Goal: Check status: Check status

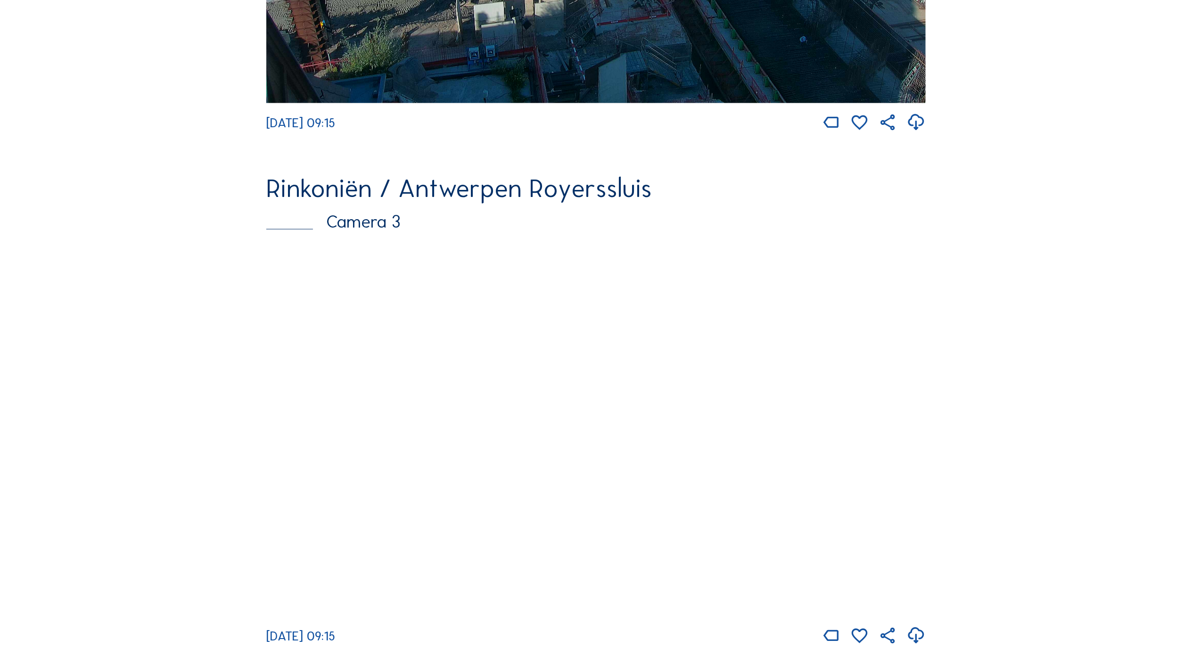
scroll to position [1131, 0]
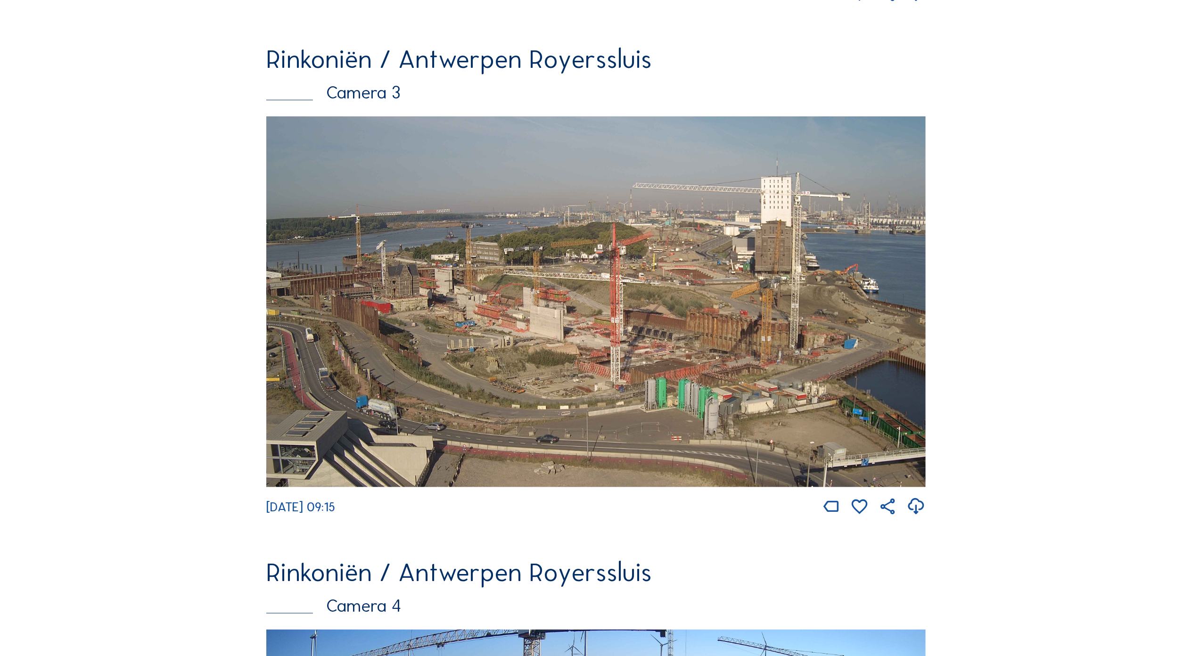
click at [679, 387] on img at bounding box center [595, 301] width 659 height 371
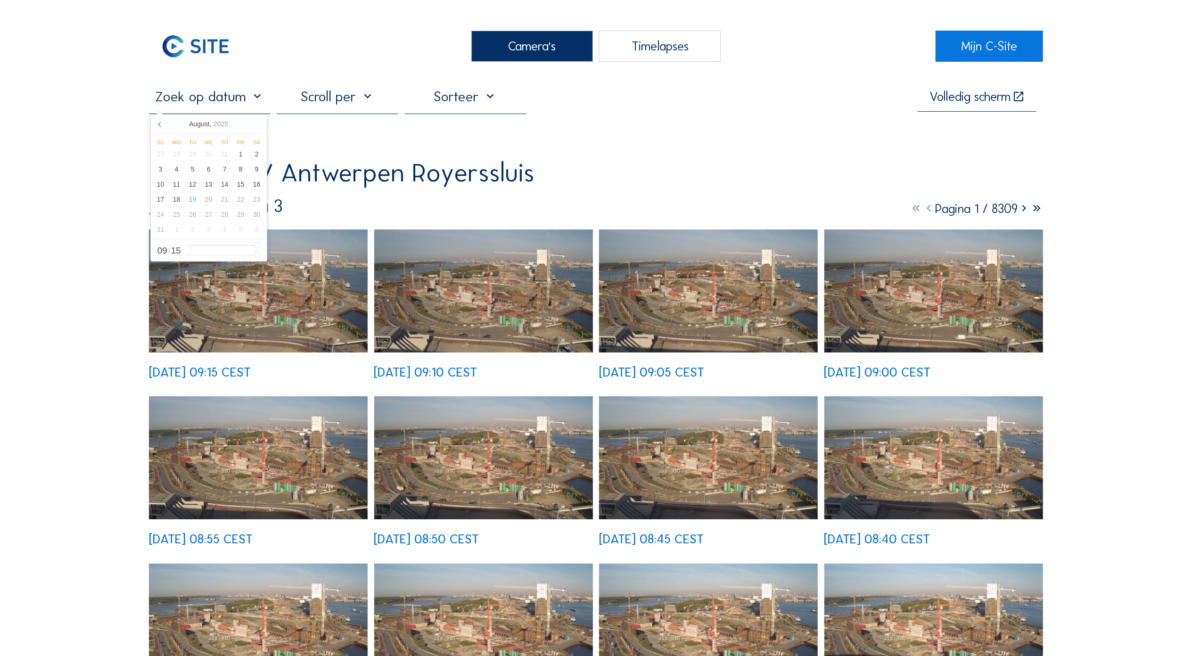
click at [240, 101] on input "text" at bounding box center [210, 96] width 122 height 17
click at [222, 185] on div "14" at bounding box center [225, 184] width 16 height 15
type input "[DATE] 09:15"
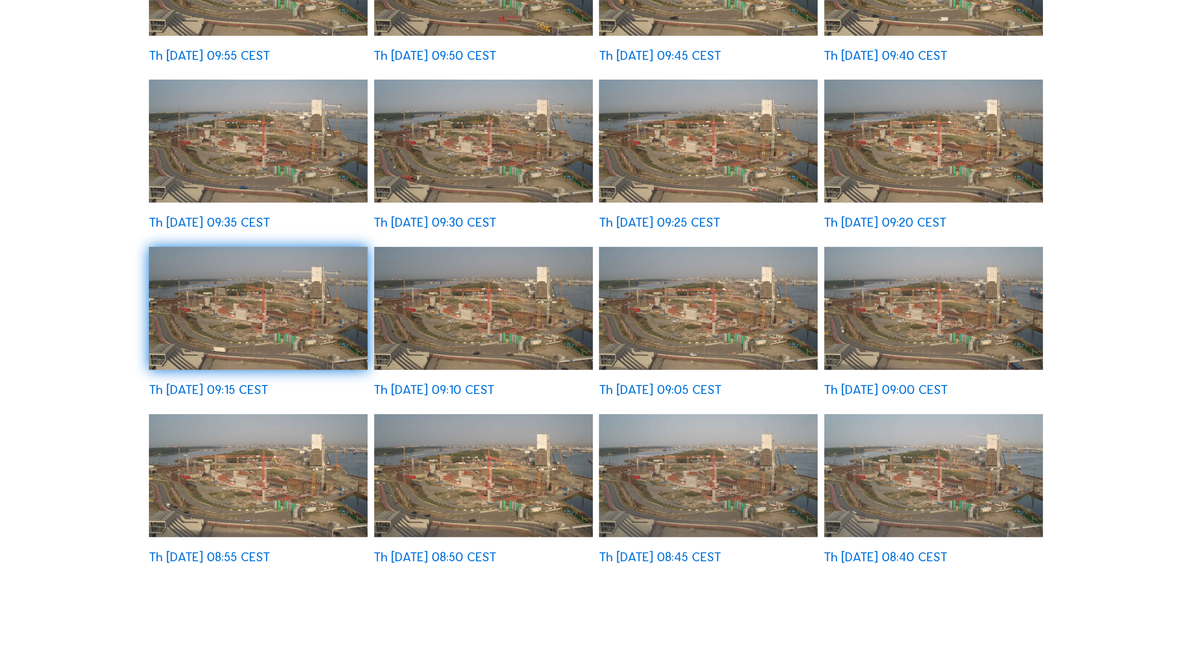
scroll to position [440, 0]
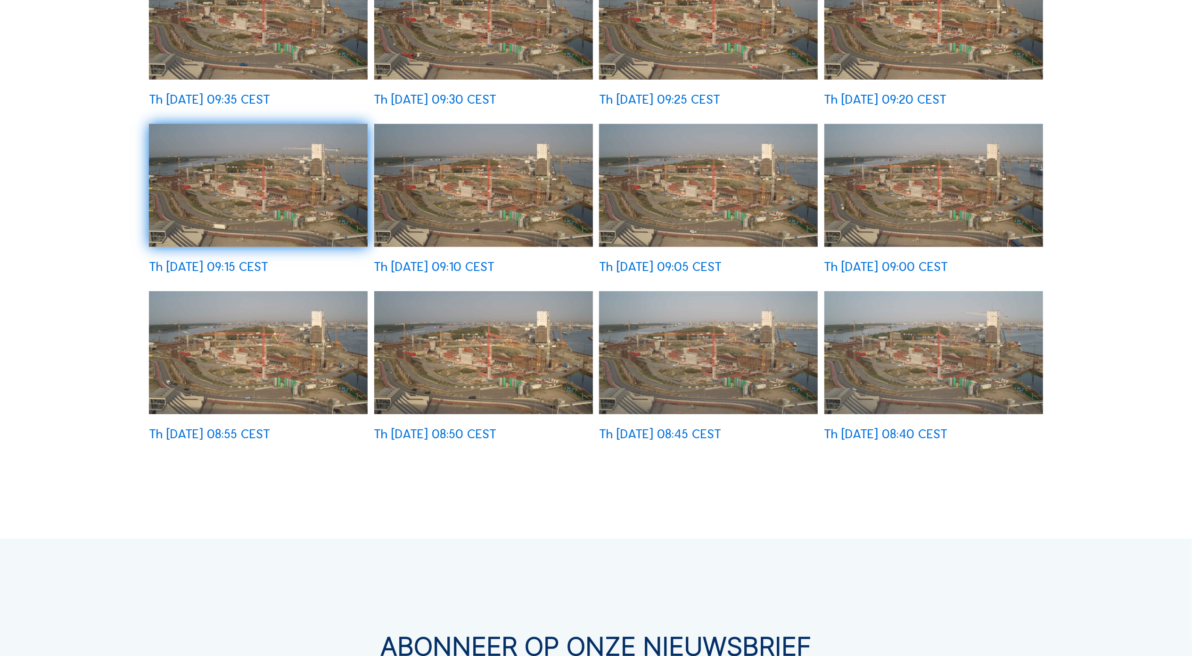
click at [947, 372] on img at bounding box center [933, 352] width 219 height 123
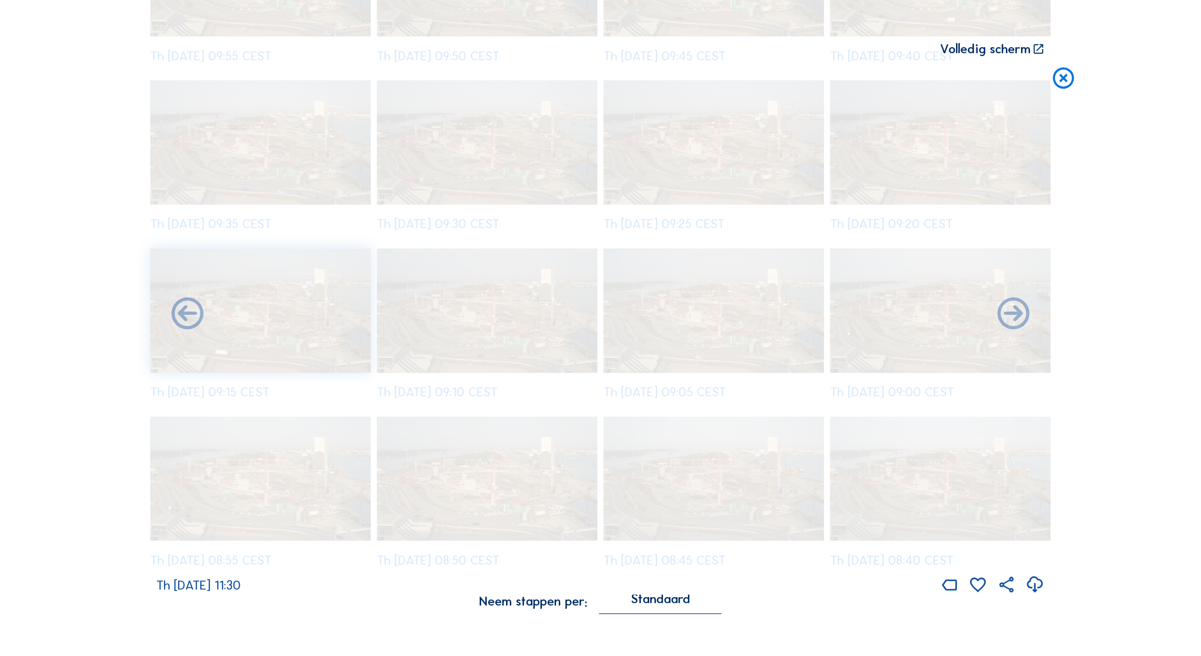
scroll to position [2458, 0]
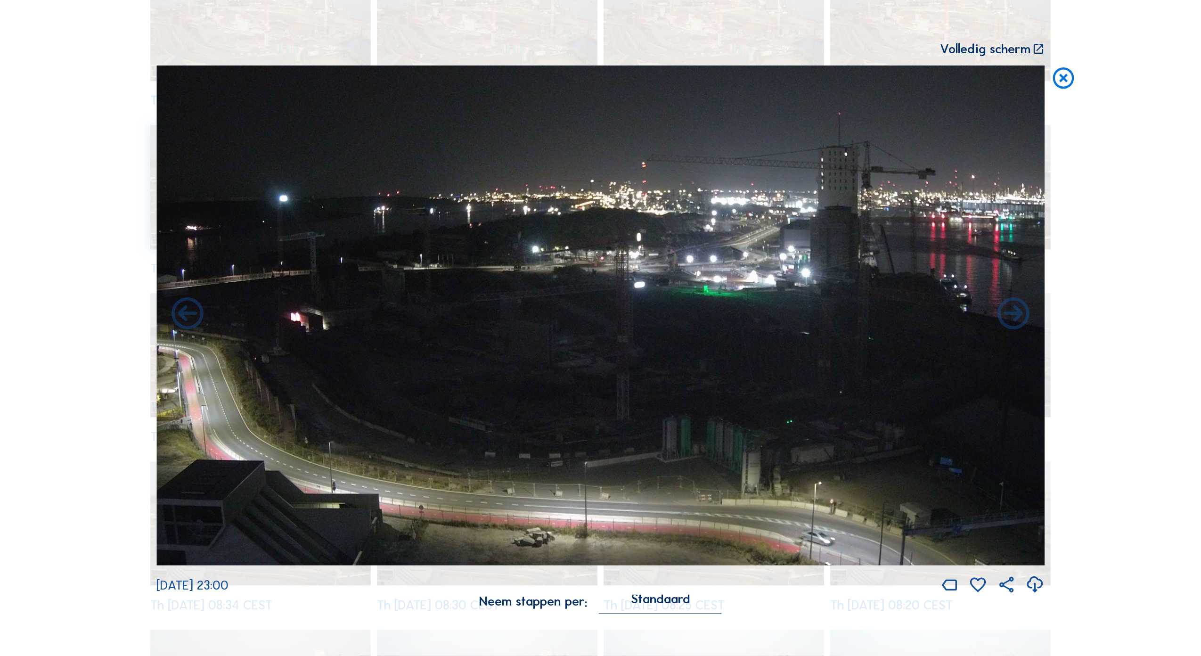
click at [1068, 80] on icon at bounding box center [1063, 78] width 25 height 26
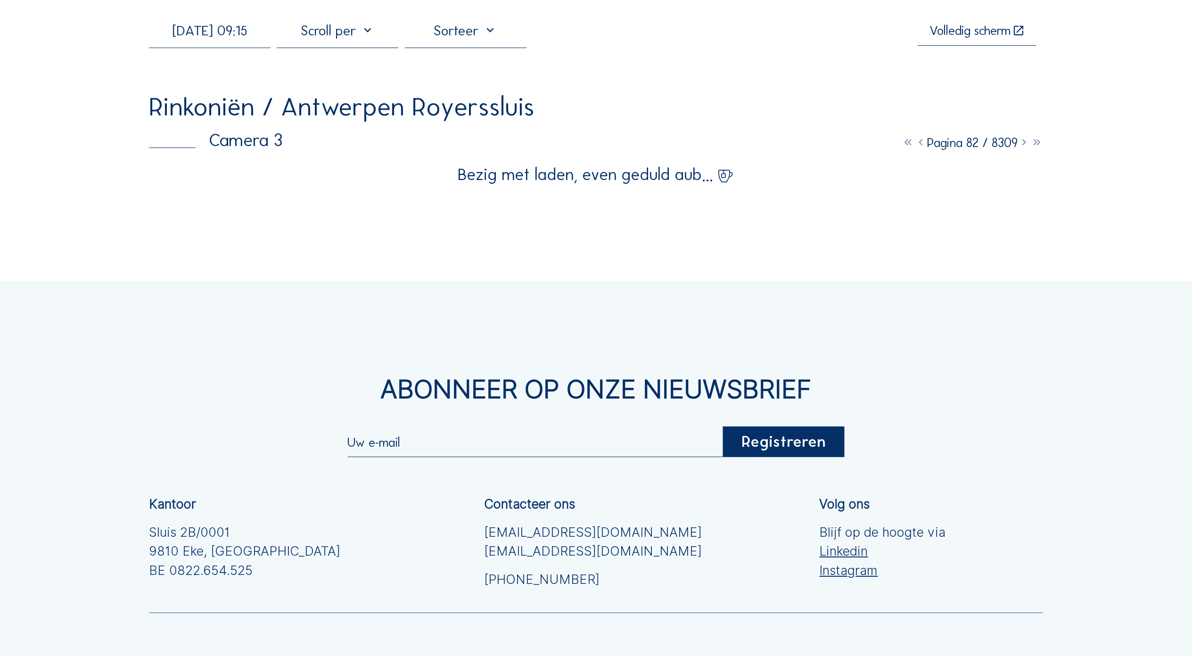
scroll to position [25, 0]
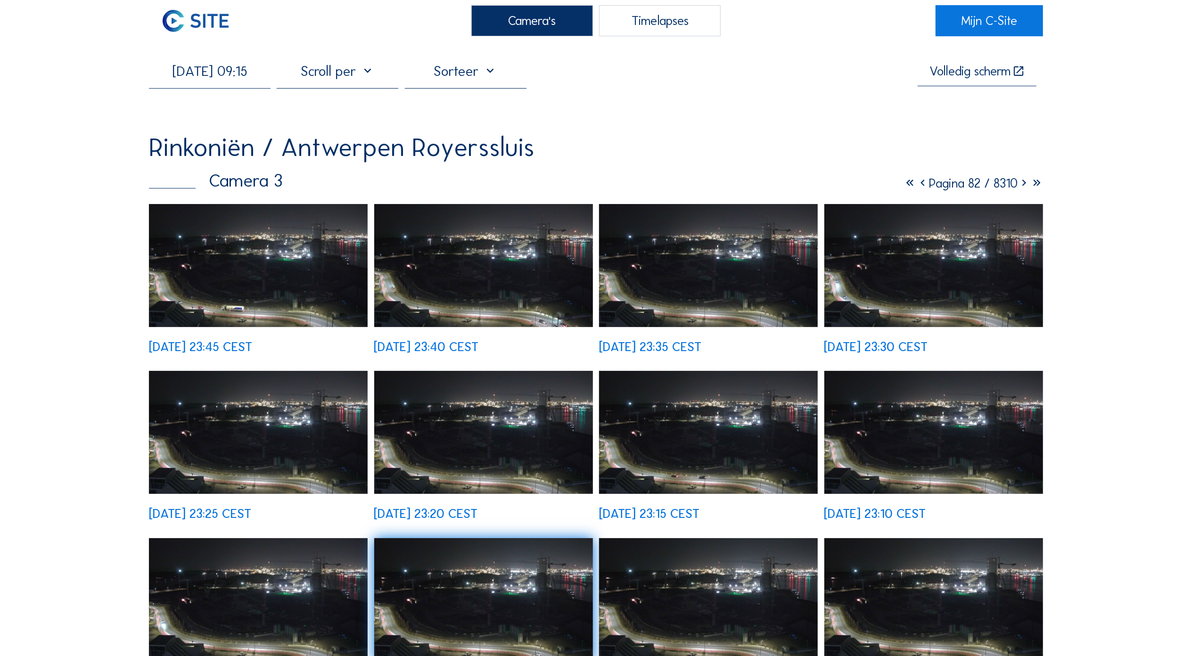
click at [916, 185] on icon at bounding box center [922, 183] width 13 height 16
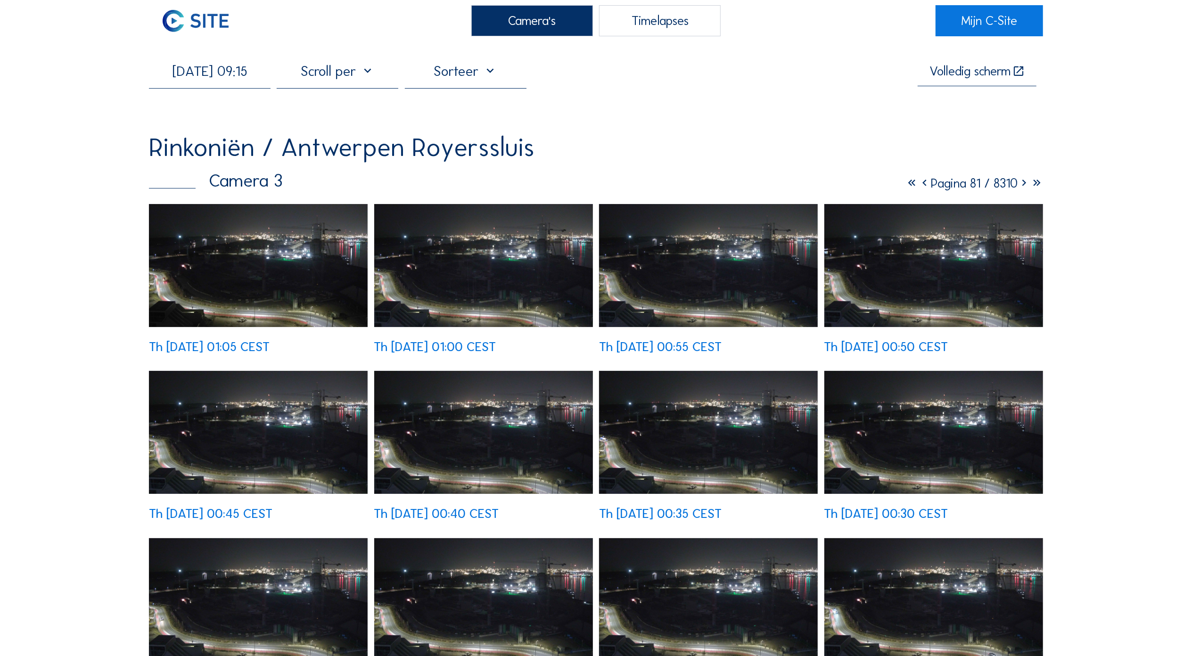
click at [918, 185] on icon at bounding box center [924, 183] width 13 height 16
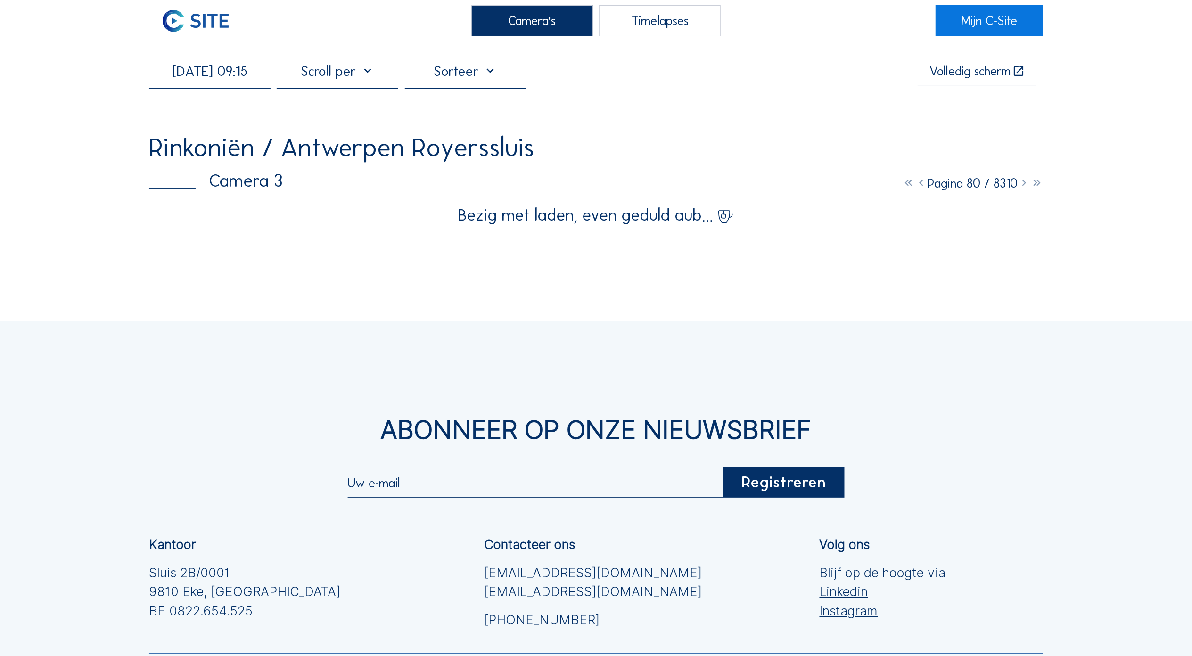
click at [915, 186] on icon at bounding box center [921, 183] width 13 height 16
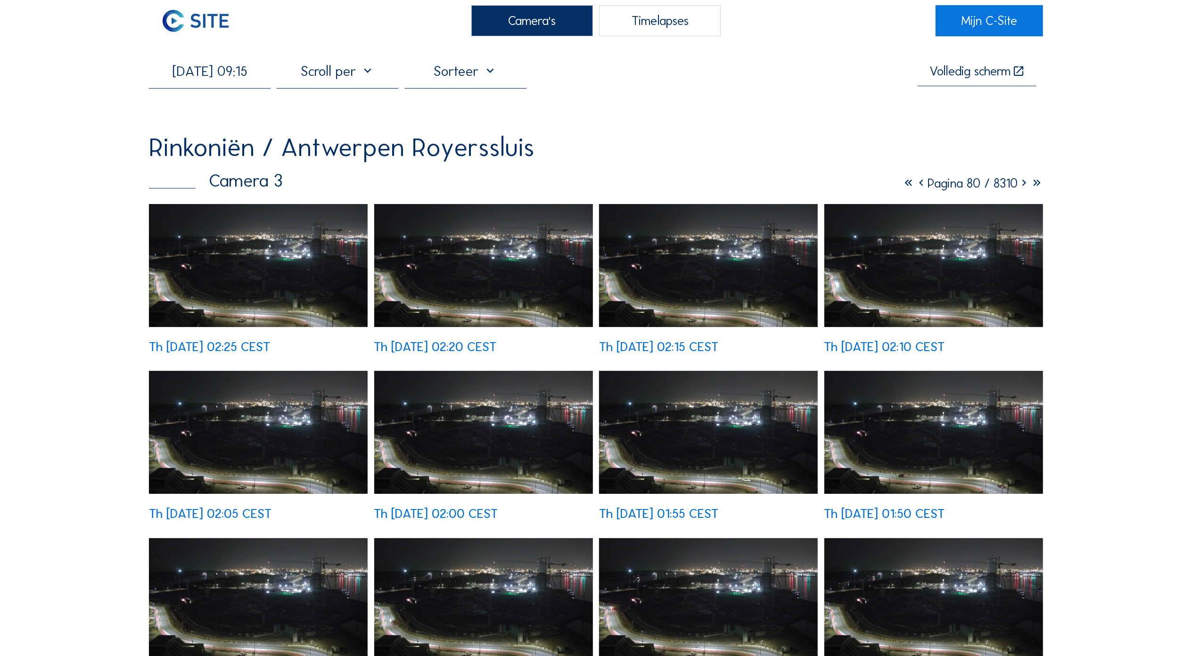
click at [915, 187] on icon at bounding box center [921, 183] width 13 height 16
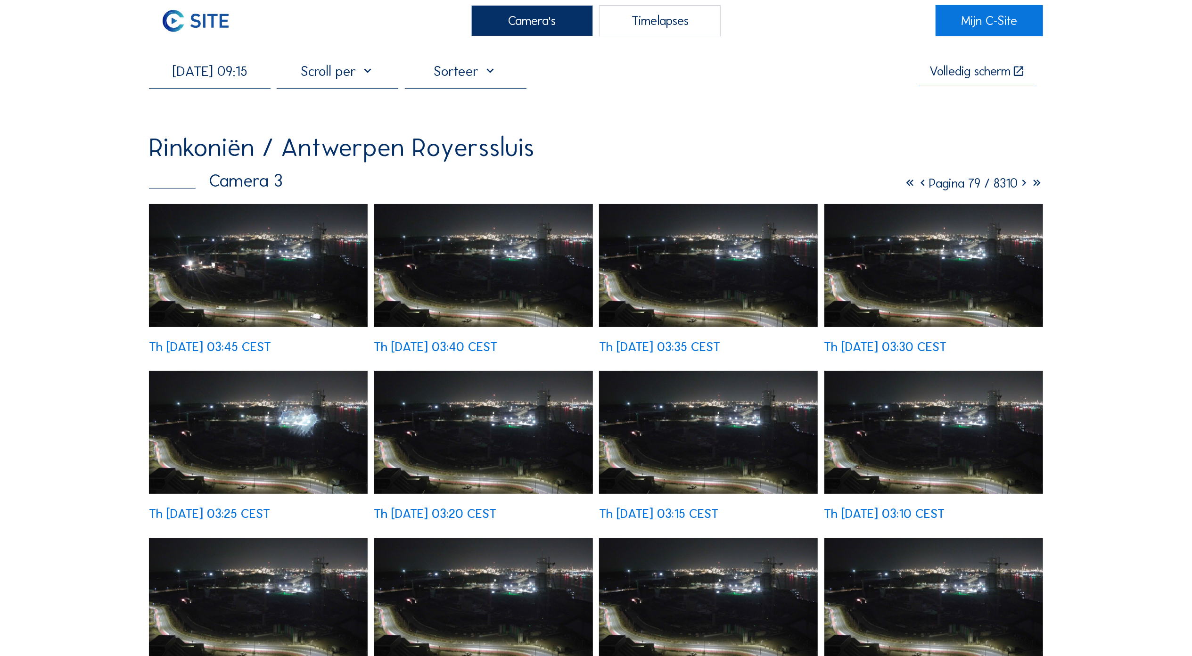
click at [916, 185] on icon at bounding box center [922, 183] width 13 height 16
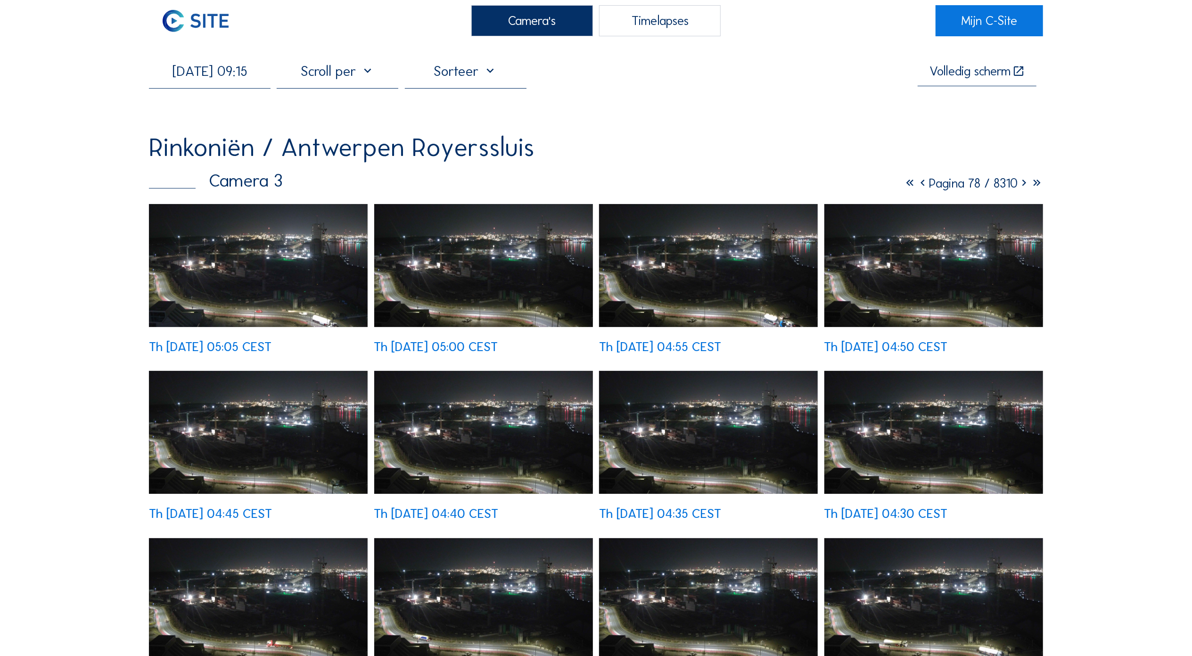
click at [916, 185] on icon at bounding box center [922, 183] width 13 height 16
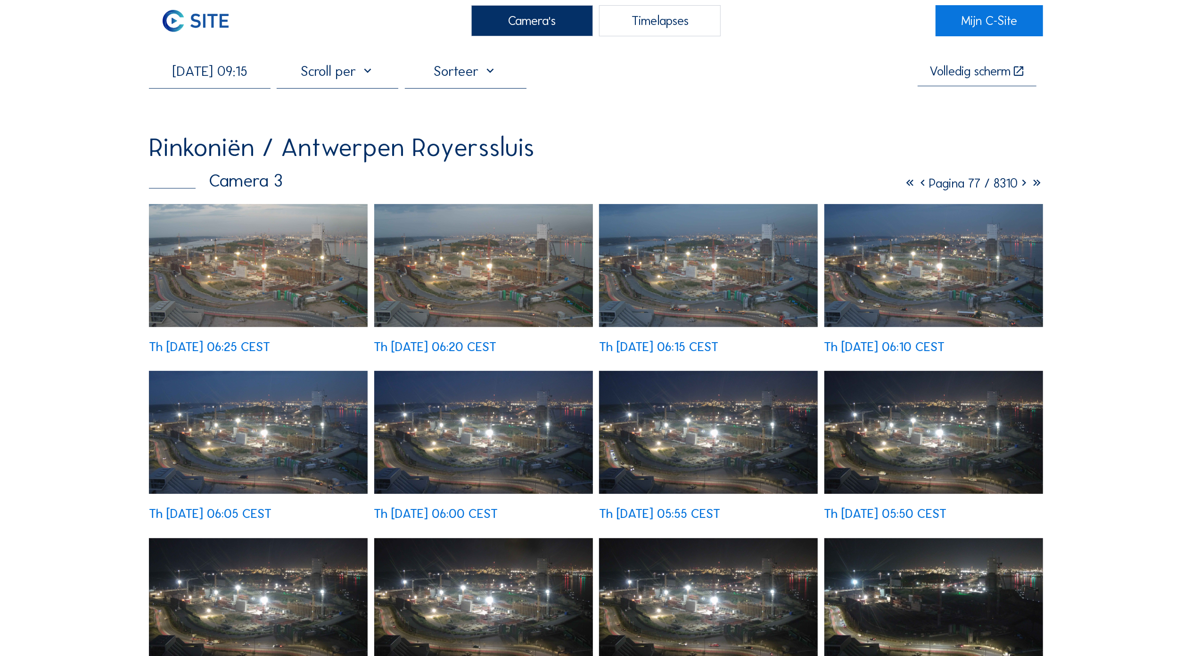
click at [916, 185] on icon at bounding box center [922, 183] width 13 height 16
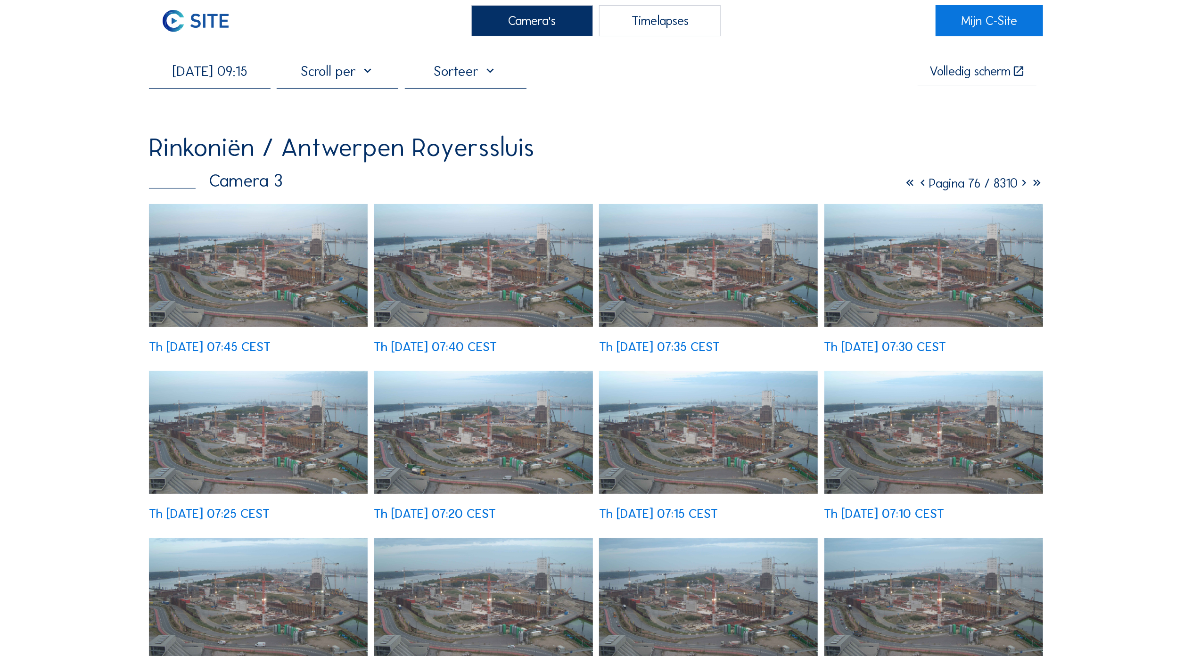
click at [308, 285] on img at bounding box center [258, 265] width 219 height 123
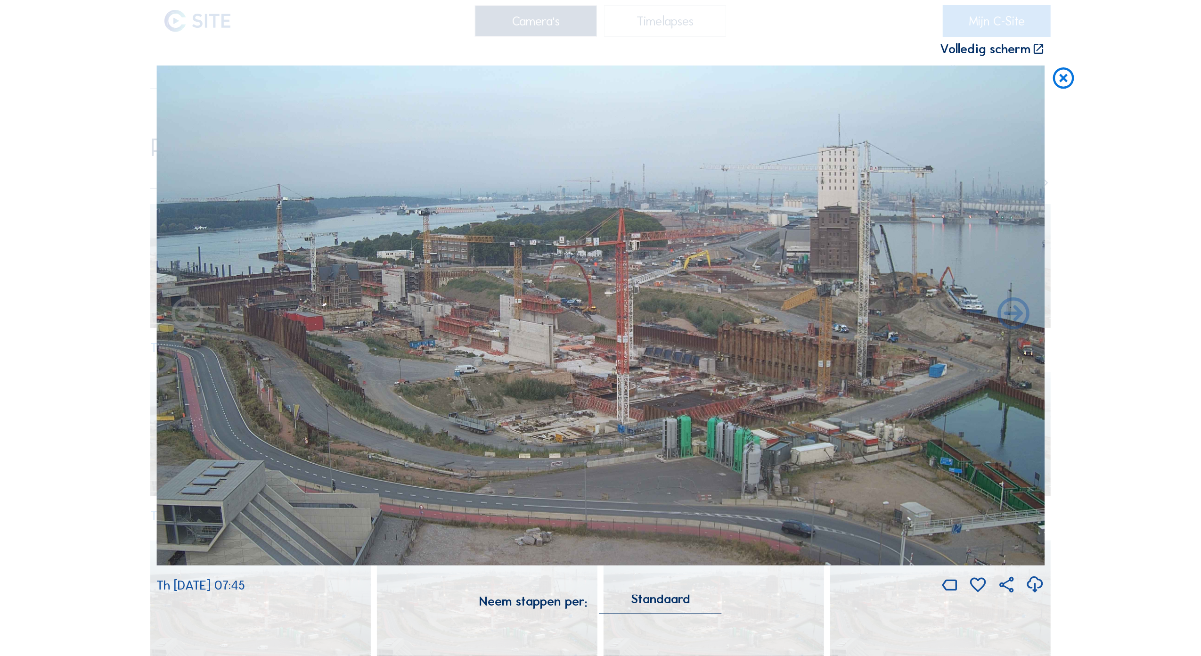
click at [1069, 78] on icon at bounding box center [1063, 78] width 25 height 26
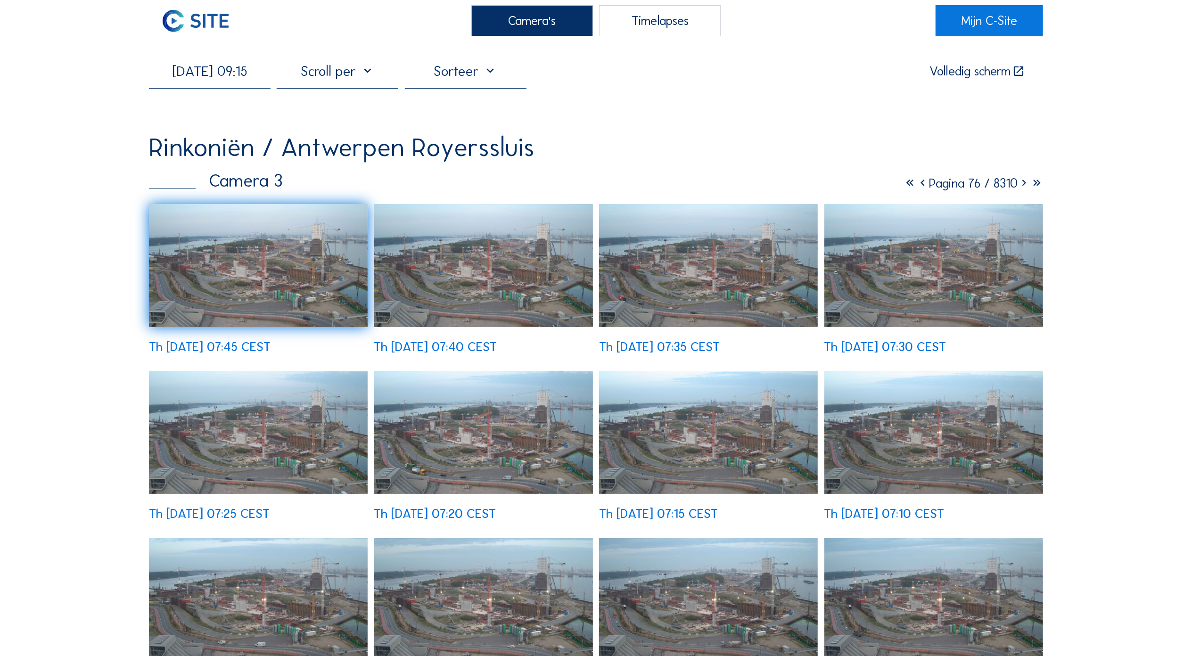
click at [916, 185] on icon at bounding box center [922, 183] width 13 height 16
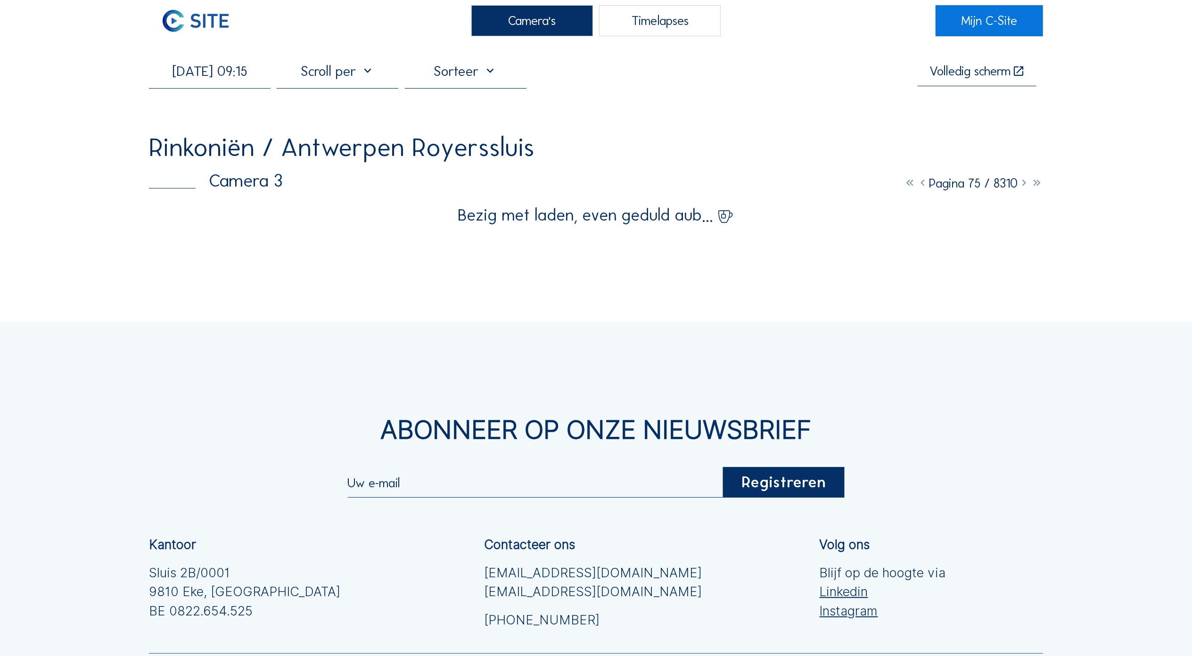
click at [916, 185] on icon at bounding box center [922, 183] width 13 height 16
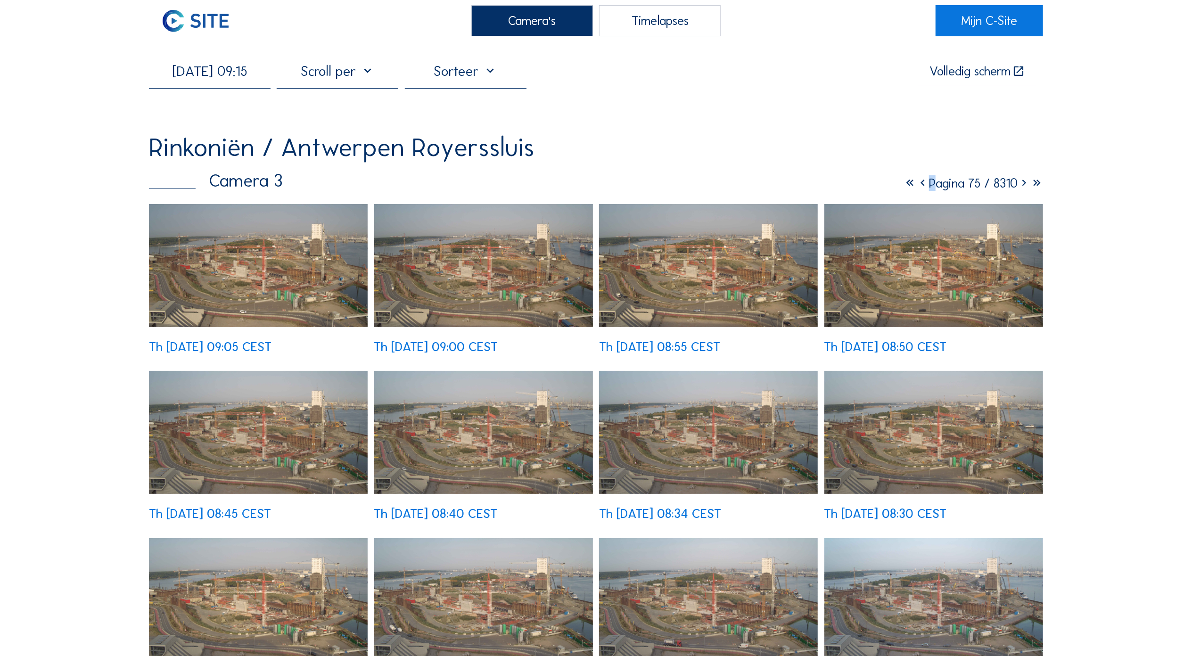
click at [916, 185] on icon at bounding box center [922, 183] width 13 height 16
click at [915, 185] on icon at bounding box center [921, 183] width 13 height 16
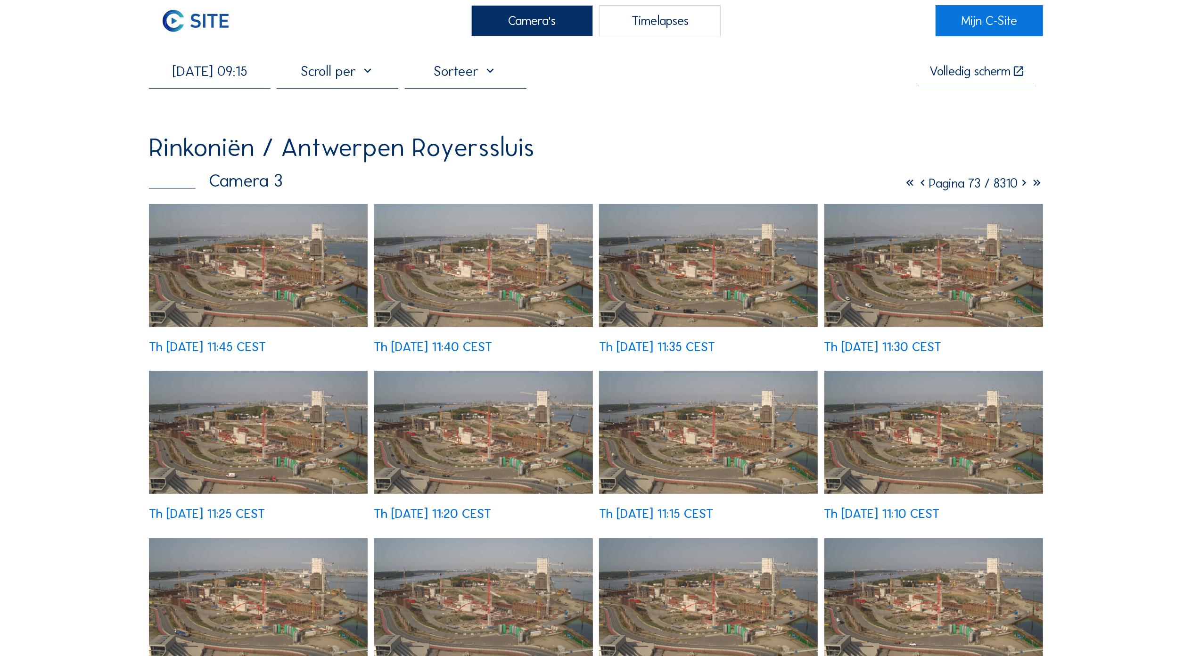
click at [1021, 185] on icon at bounding box center [1023, 183] width 13 height 16
